Goal: Check status: Check status

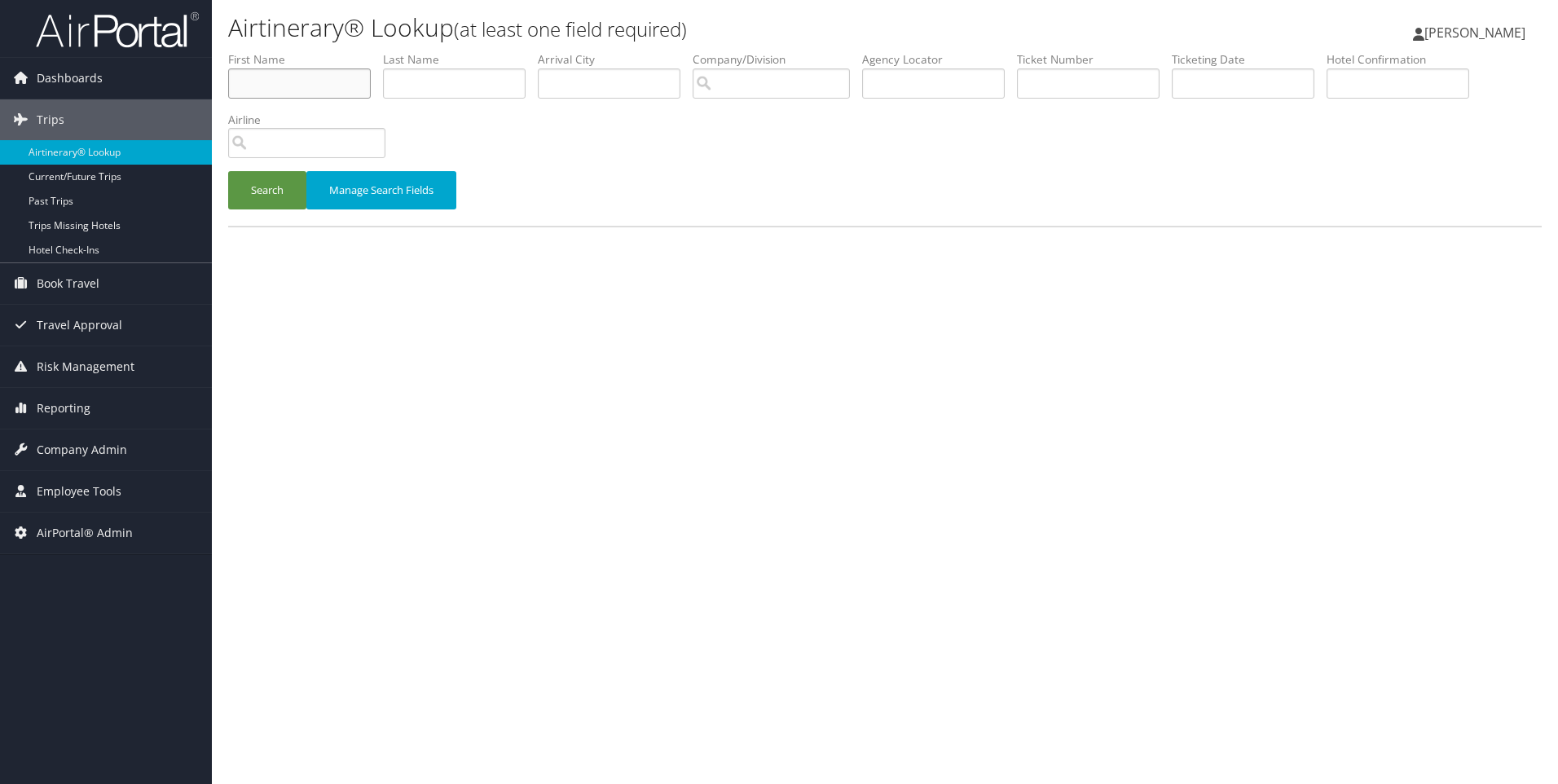
click at [340, 83] on input "text" at bounding box center [299, 83] width 142 height 30
type input "Jason"
click at [500, 76] on input "text" at bounding box center [454, 83] width 142 height 30
type input "Trippe"
click at [228, 171] on button "Search" at bounding box center [267, 190] width 78 height 39
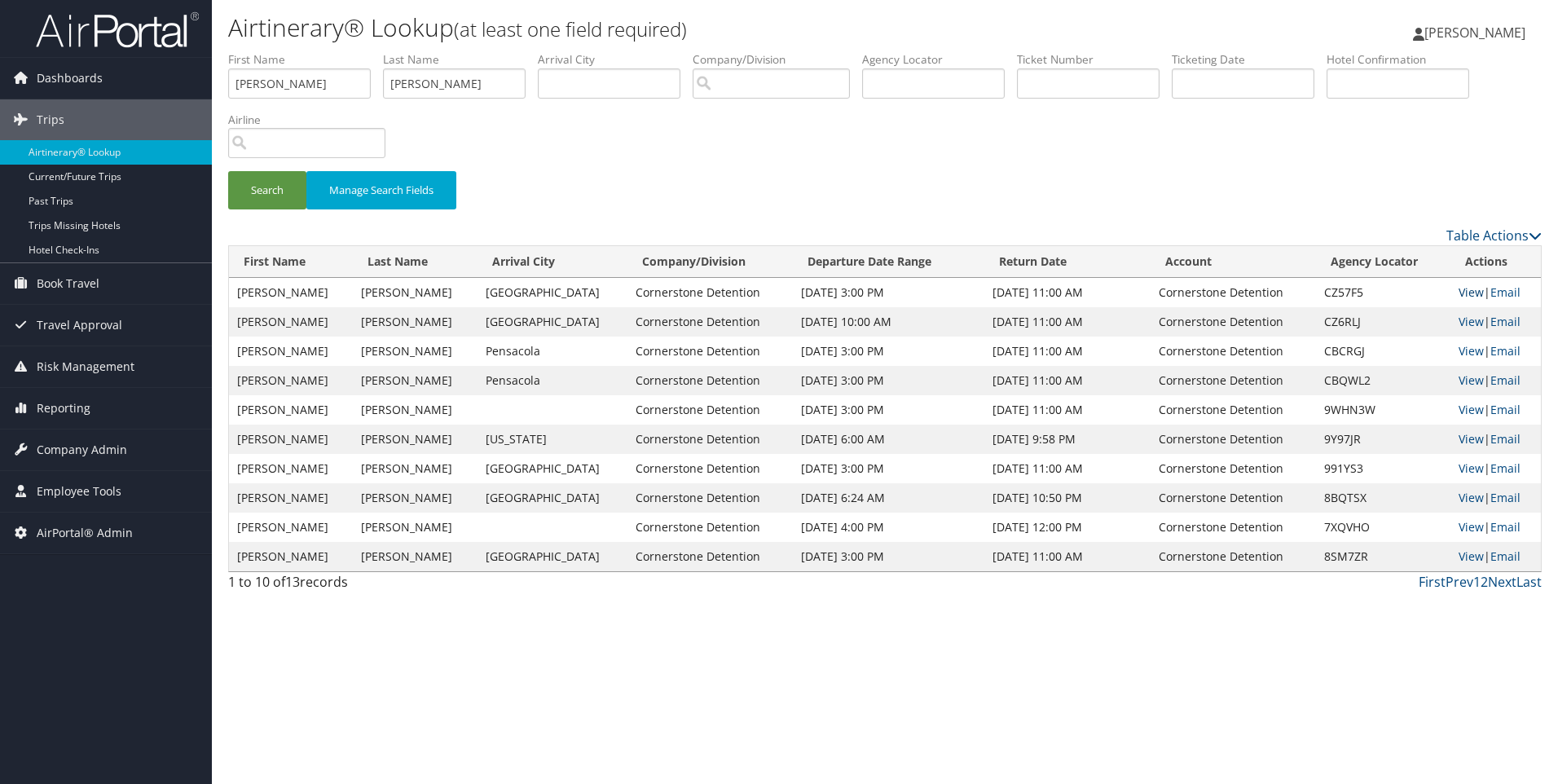
click at [1459, 294] on link "View" at bounding box center [1471, 291] width 25 height 16
click at [1460, 320] on link "View" at bounding box center [1471, 321] width 25 height 16
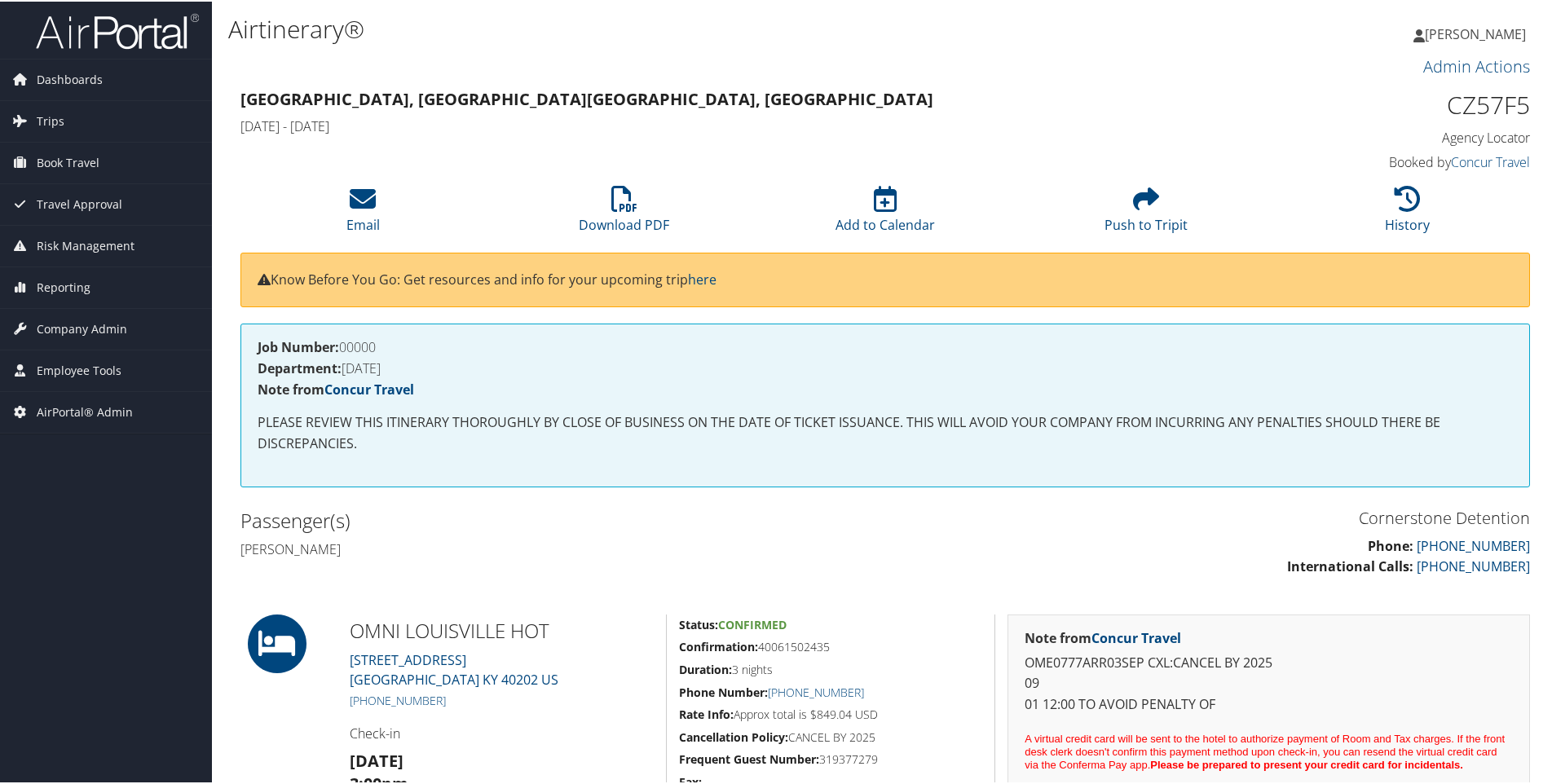
click at [1474, 119] on h1 "CZ57F5" at bounding box center [1377, 103] width 304 height 34
copy h1 "CZ57F5"
